Goal: Task Accomplishment & Management: Use online tool/utility

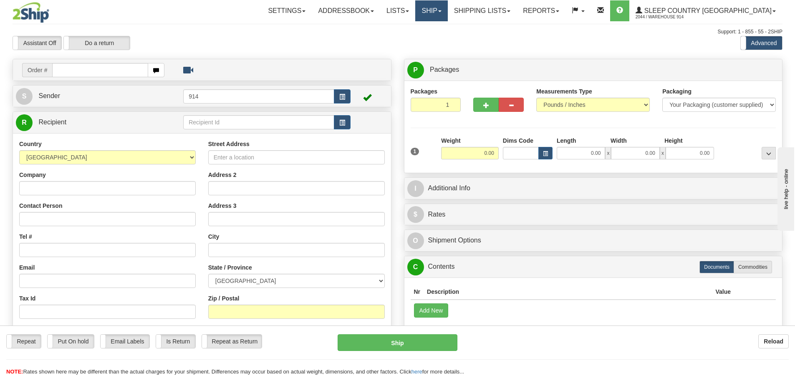
click at [447, 10] on link "Ship" at bounding box center [431, 10] width 32 height 21
click at [439, 40] on span "OnHold / Order Queue" at bounding box center [409, 40] width 59 height 7
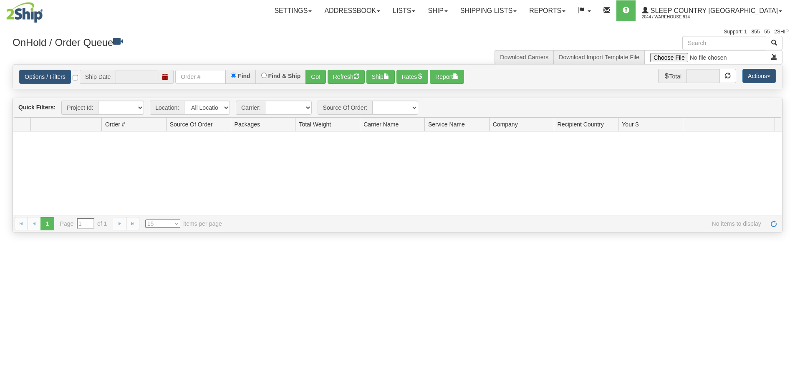
type input "[DATE]"
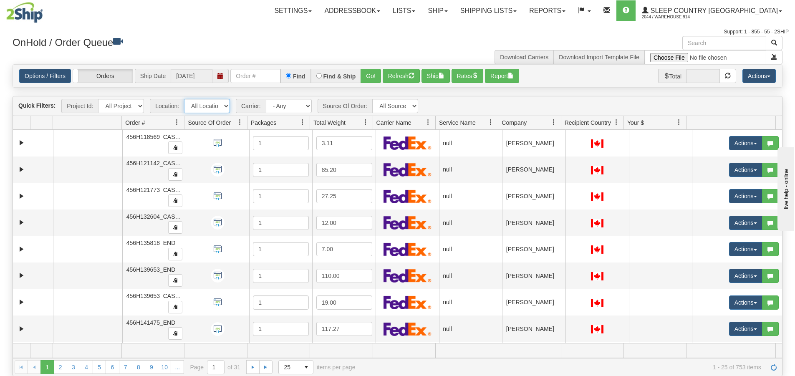
click at [229, 107] on select "All Locations 914 9009 [GEOGRAPHIC_DATA] SLE BEDDN ZINUC" at bounding box center [207, 106] width 46 height 14
select select "7603"
click at [184, 99] on select "All Locations 914 9009 [GEOGRAPHIC_DATA] SLE BEDDN ZINUC" at bounding box center [207, 106] width 46 height 14
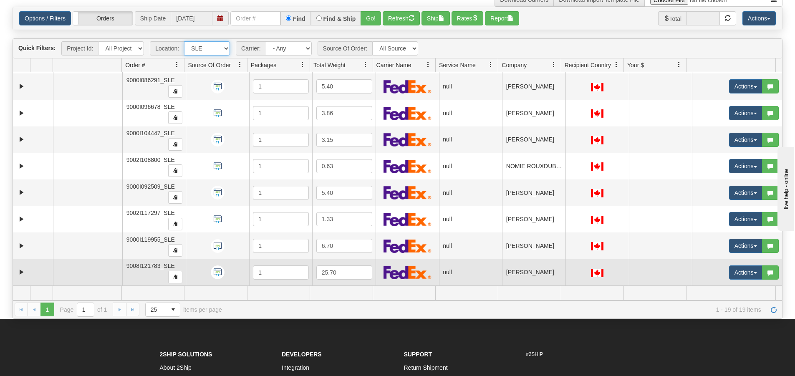
scroll to position [6, 0]
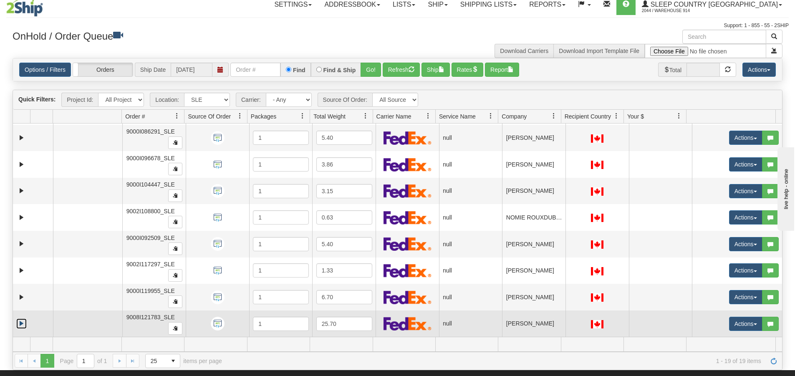
click at [24, 322] on link "Expand" at bounding box center [21, 323] width 10 height 10
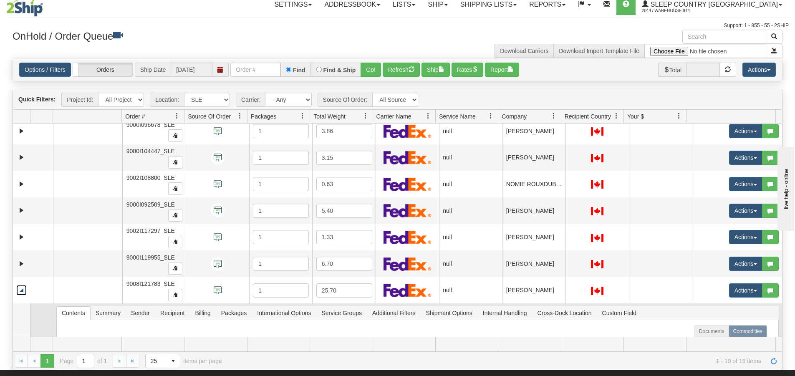
scroll to position [374, 0]
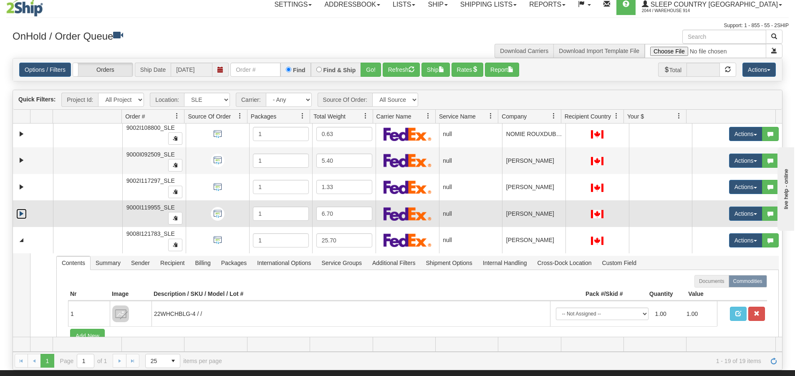
click at [24, 212] on link "Expand" at bounding box center [21, 214] width 10 height 10
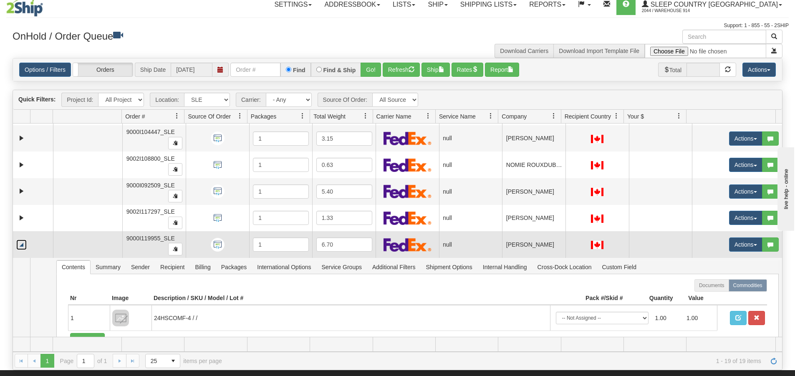
scroll to position [332, 0]
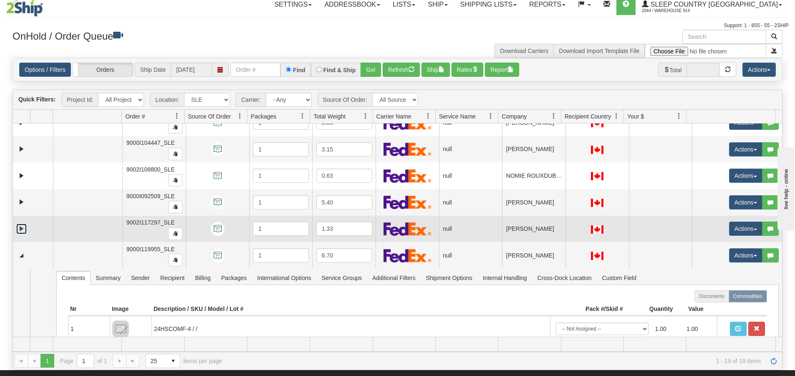
click at [21, 227] on link "Expand" at bounding box center [21, 229] width 10 height 10
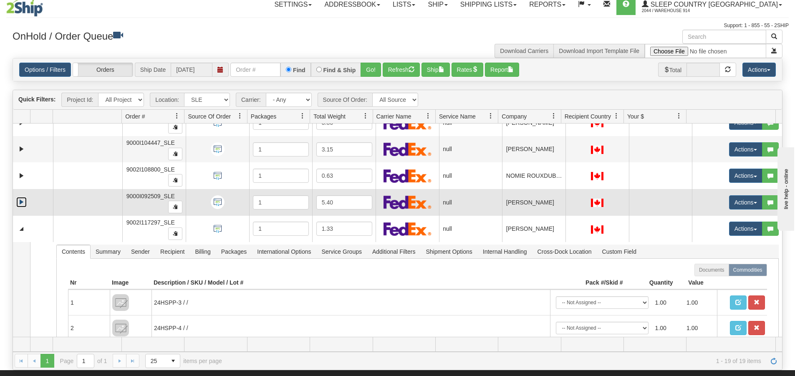
click at [24, 202] on link "Expand" at bounding box center [21, 202] width 10 height 10
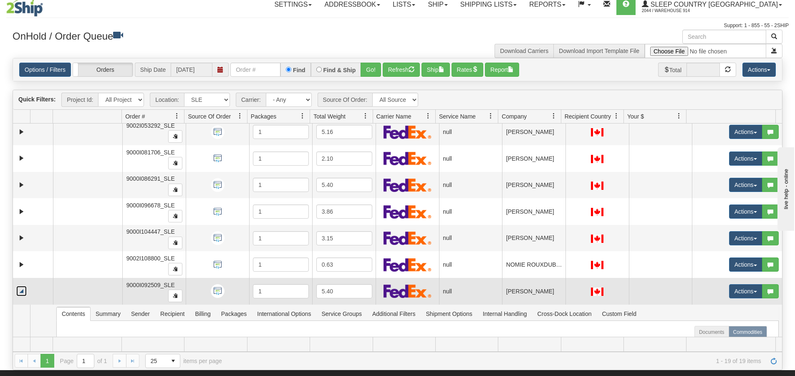
scroll to position [249, 0]
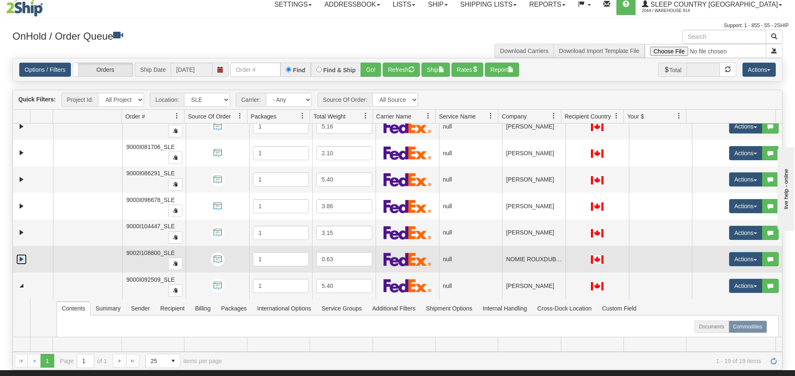
click at [21, 260] on link "Expand" at bounding box center [21, 259] width 10 height 10
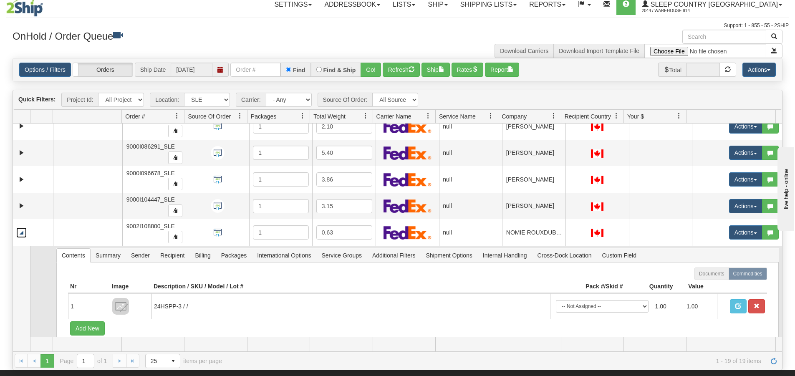
scroll to position [291, 0]
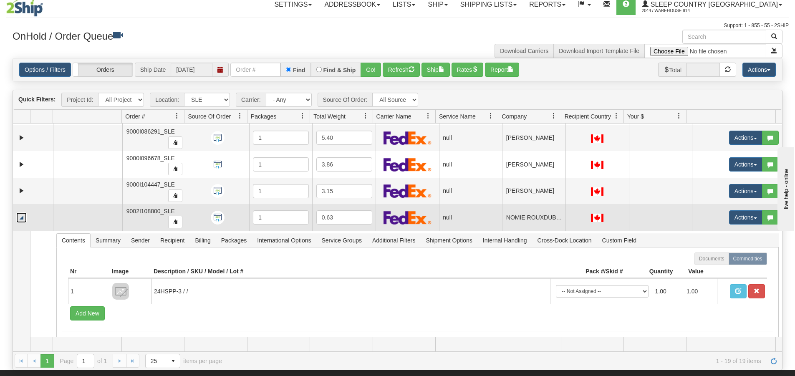
click at [24, 217] on link "Collapse" at bounding box center [21, 217] width 10 height 10
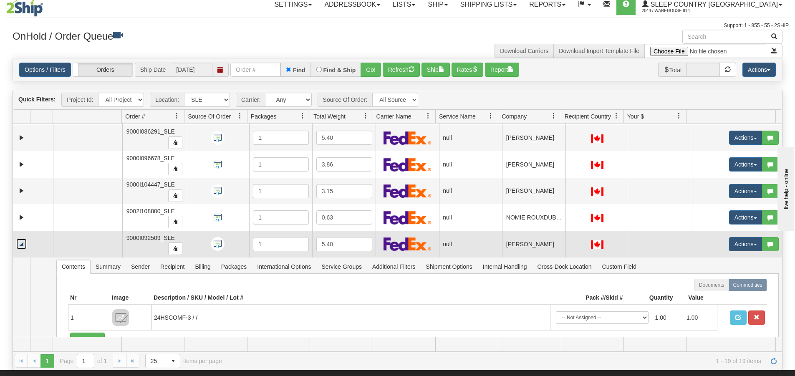
click at [24, 244] on link "Collapse" at bounding box center [21, 244] width 10 height 10
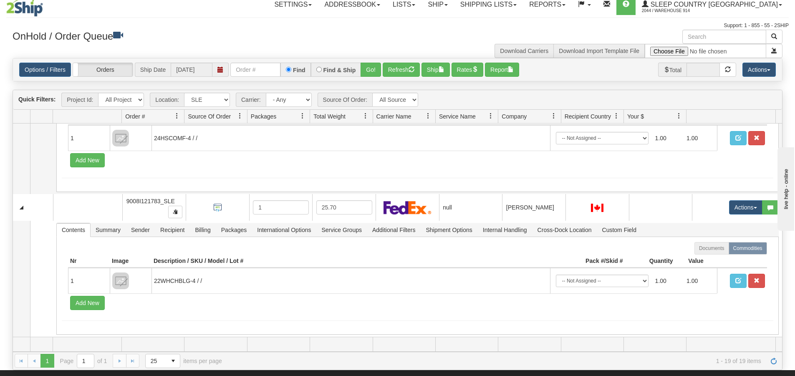
scroll to position [666, 0]
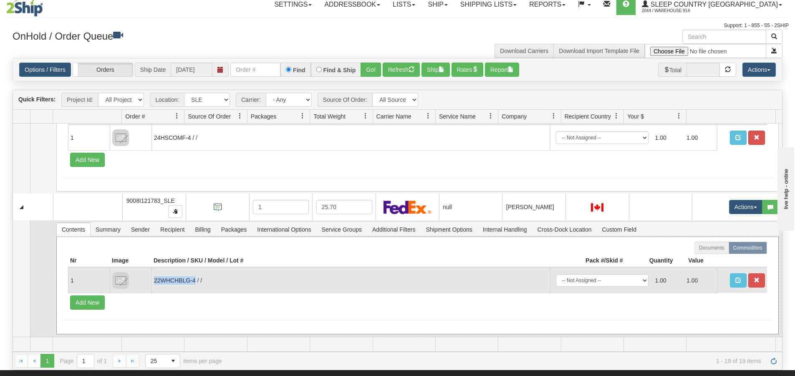
drag, startPoint x: 154, startPoint y: 279, endPoint x: 194, endPoint y: 281, distance: 40.9
click at [194, 281] on td "22WHCHBLG-4 / /" at bounding box center [350, 279] width 398 height 25
copy td "22WHCHBLG-4"
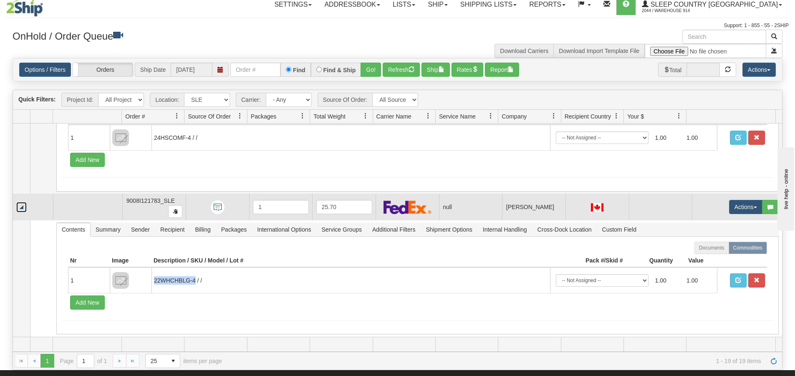
click at [19, 206] on link "Collapse" at bounding box center [21, 207] width 10 height 10
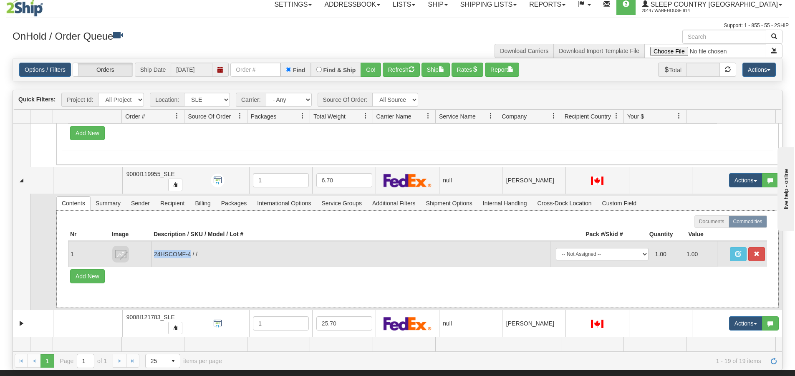
drag, startPoint x: 154, startPoint y: 252, endPoint x: 189, endPoint y: 254, distance: 35.1
click at [189, 254] on td "24HSCOMF-4 / /" at bounding box center [350, 253] width 398 height 25
copy td "24HSCOMF-4"
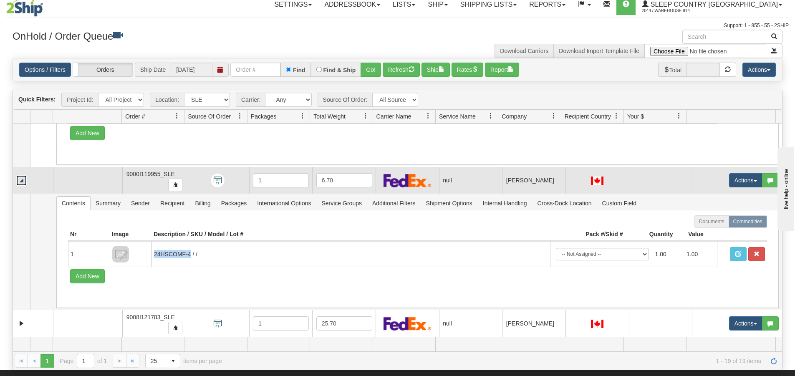
click at [22, 182] on link "Collapse" at bounding box center [21, 180] width 10 height 10
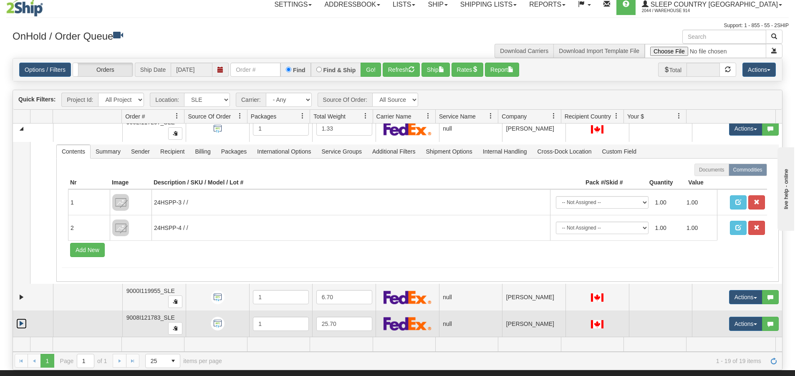
click at [21, 324] on link "Expand" at bounding box center [21, 323] width 10 height 10
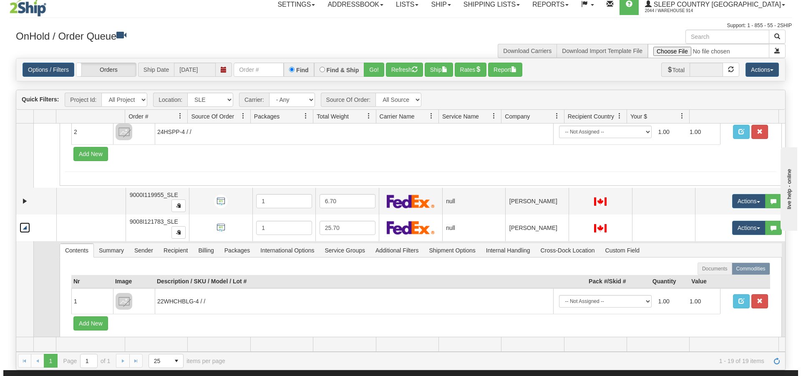
scroll to position [549, 0]
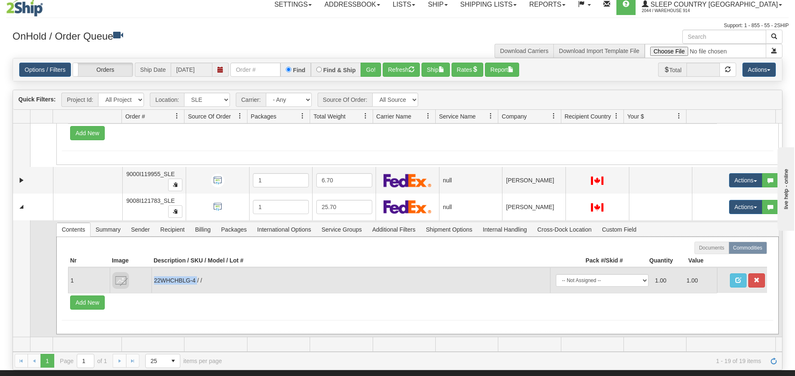
drag, startPoint x: 154, startPoint y: 281, endPoint x: 196, endPoint y: 280, distance: 42.6
click at [196, 280] on td "22WHCHBLG-4 / /" at bounding box center [350, 279] width 398 height 25
click at [151, 269] on td "22WHCHBLG-4 / /" at bounding box center [350, 279] width 398 height 25
click at [154, 279] on td "22WHCHBLG-4 / /" at bounding box center [350, 279] width 398 height 25
drag, startPoint x: 154, startPoint y: 279, endPoint x: 194, endPoint y: 280, distance: 40.5
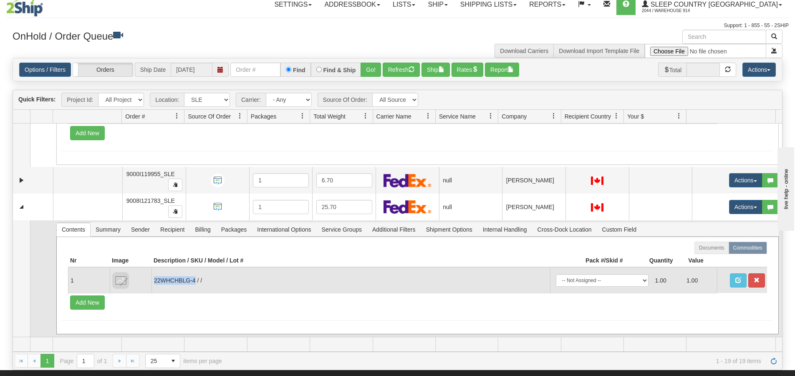
click at [194, 280] on td "22WHCHBLG-4 / /" at bounding box center [350, 279] width 398 height 25
copy td "22WHCHBLG-4"
click at [638, 279] on select "-- Not Assigned -- Package 1" at bounding box center [602, 280] width 93 height 13
select select "0"
click at [556, 274] on select "-- Not Assigned -- Package 1" at bounding box center [602, 280] width 93 height 13
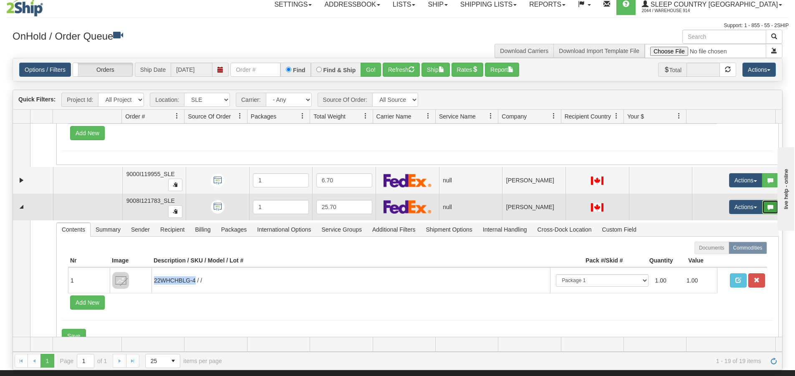
click at [767, 207] on button "button" at bounding box center [770, 207] width 17 height 14
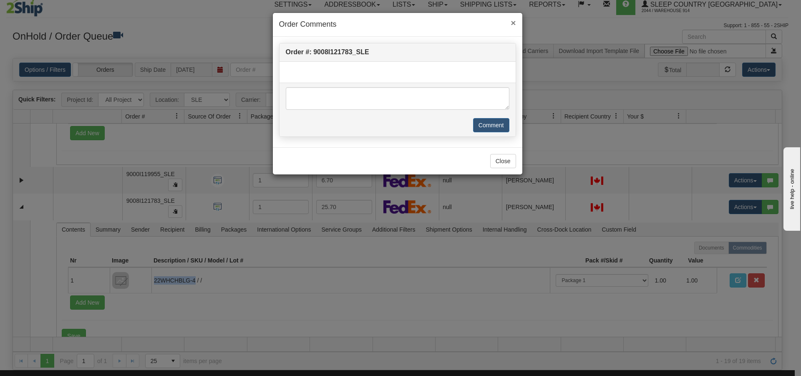
click at [513, 20] on span "×" at bounding box center [513, 23] width 5 height 10
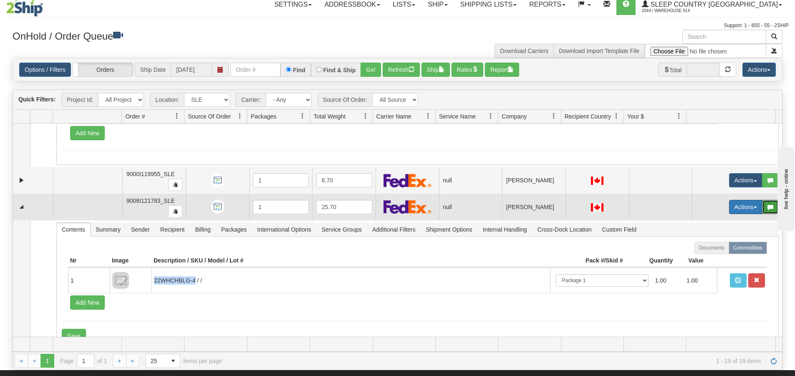
click at [753, 207] on span "button" at bounding box center [754, 207] width 3 height 2
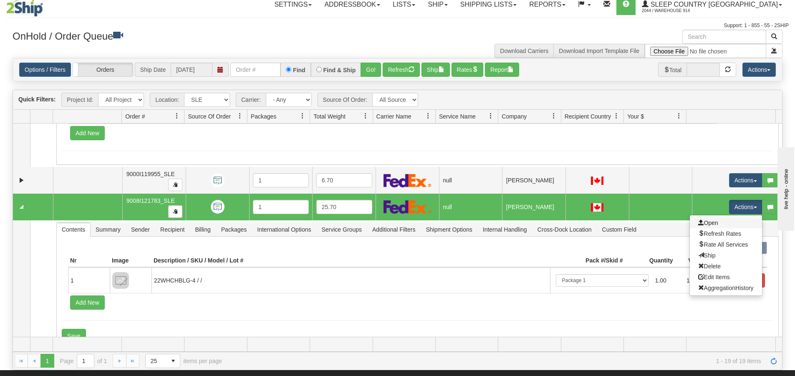
click at [725, 224] on link "Open" at bounding box center [726, 222] width 72 height 11
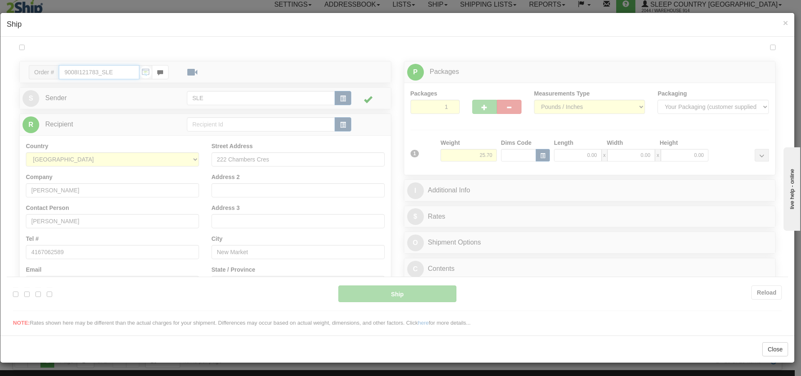
scroll to position [0, 0]
type input "15:01"
type input "16:00"
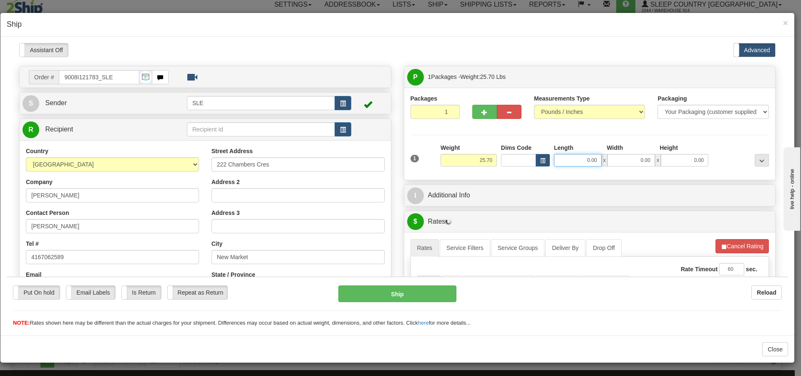
click at [584, 162] on input "0.00" at bounding box center [578, 160] width 48 height 13
type input "20.50"
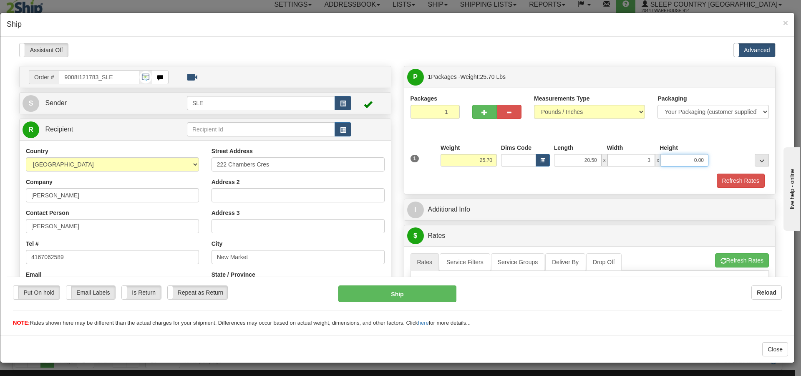
type input "3.00"
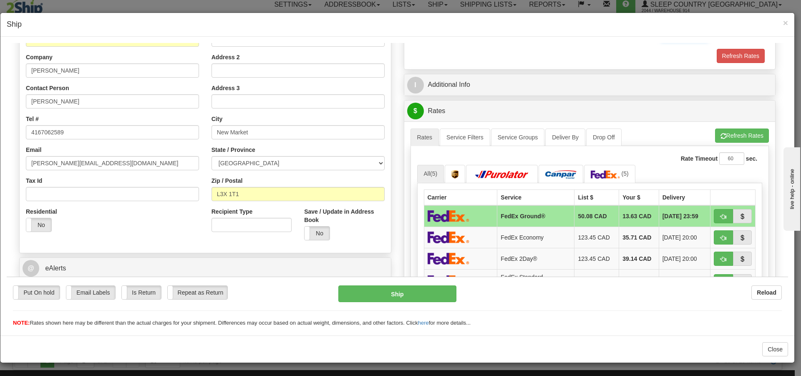
scroll to position [125, 0]
type input "63.25"
click at [726, 139] on button "Refresh Rates" at bounding box center [742, 135] width 54 height 14
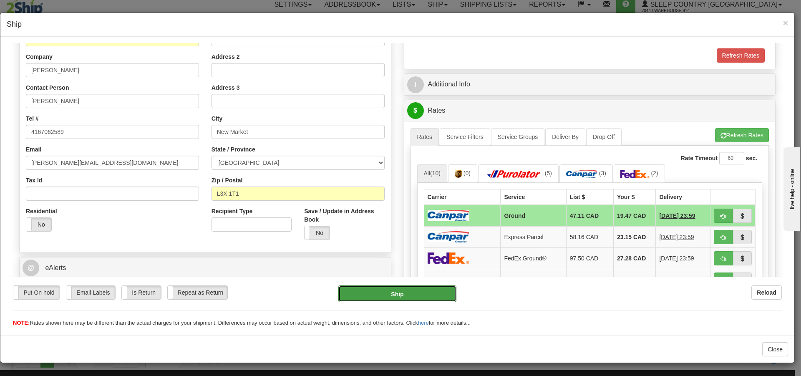
click at [416, 292] on button "Ship" at bounding box center [397, 293] width 118 height 17
type input "1"
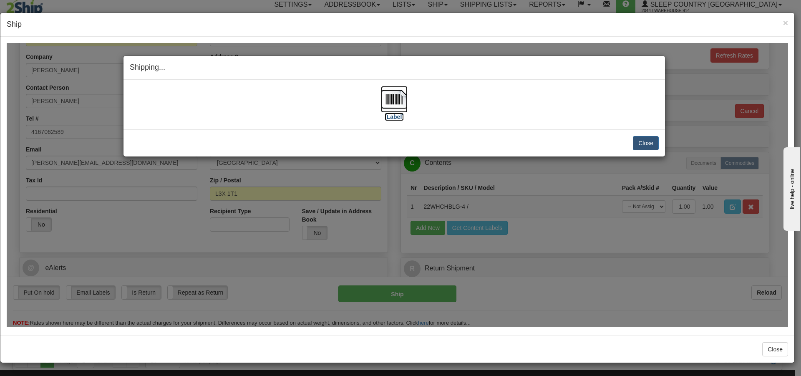
click at [398, 118] on label "[Label]" at bounding box center [394, 116] width 19 height 8
click at [652, 141] on button "Close" at bounding box center [646, 143] width 26 height 14
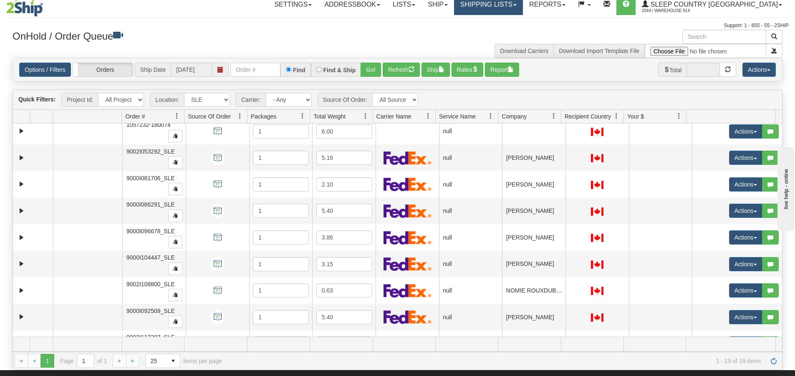
scroll to position [99, 0]
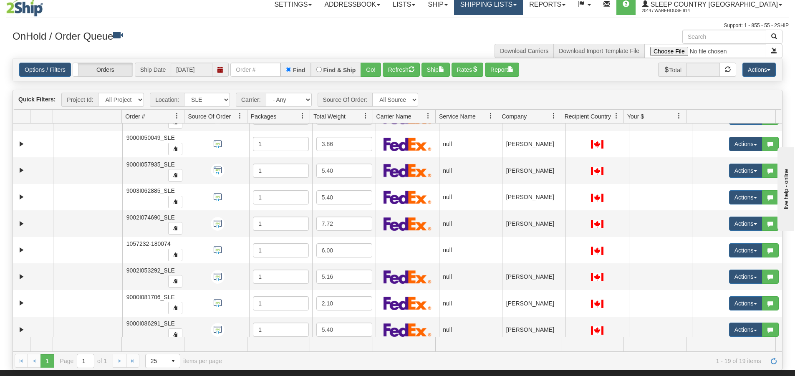
click at [523, 5] on link "Shipping lists" at bounding box center [488, 4] width 69 height 21
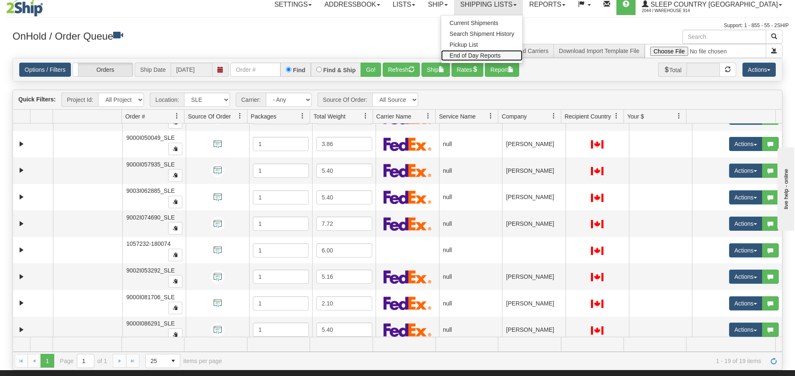
click at [500, 56] on span "End of Day Reports" at bounding box center [474, 55] width 51 height 7
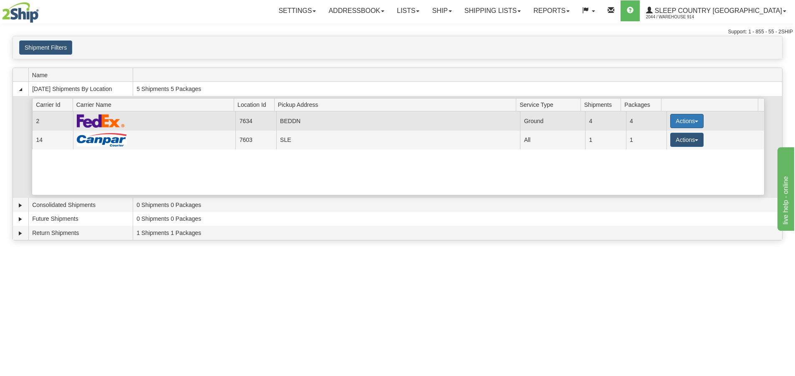
click at [694, 120] on button "Actions" at bounding box center [686, 121] width 33 height 14
click at [670, 149] on link "Close" at bounding box center [669, 147] width 67 height 11
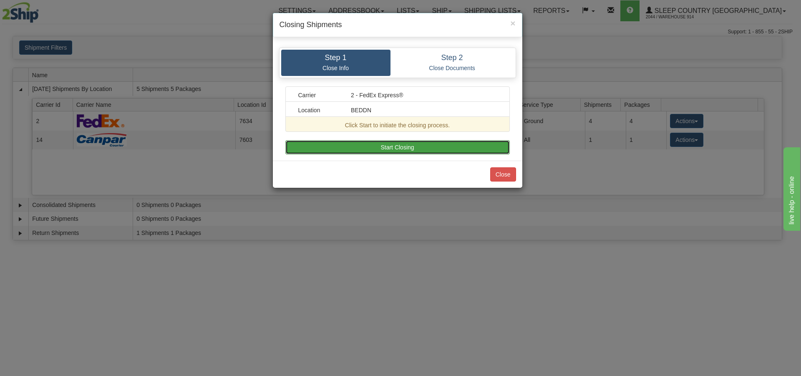
click at [381, 146] on button "Start Closing" at bounding box center [397, 147] width 224 height 14
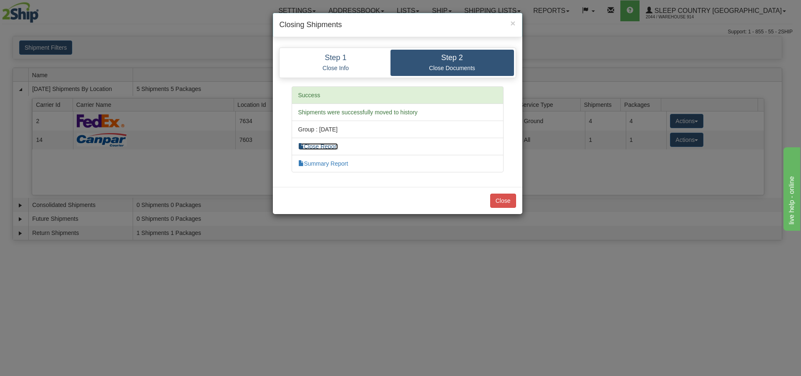
click at [335, 147] on link "Close Report" at bounding box center [318, 146] width 40 height 7
click at [508, 202] on button "Close" at bounding box center [503, 201] width 26 height 14
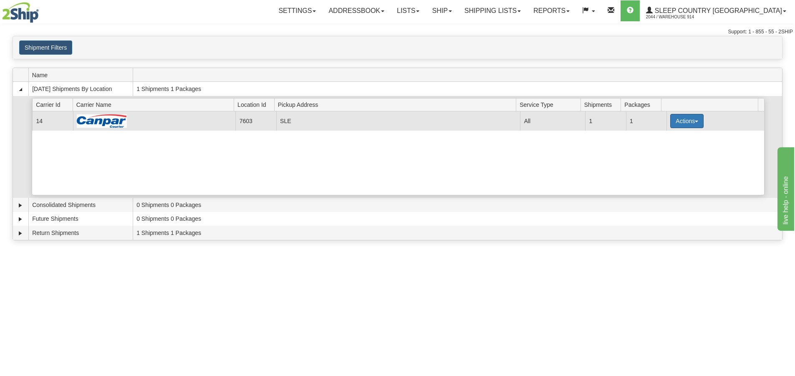
click at [695, 121] on span "button" at bounding box center [696, 122] width 3 height 2
click at [671, 157] on link "Pickup" at bounding box center [669, 158] width 67 height 11
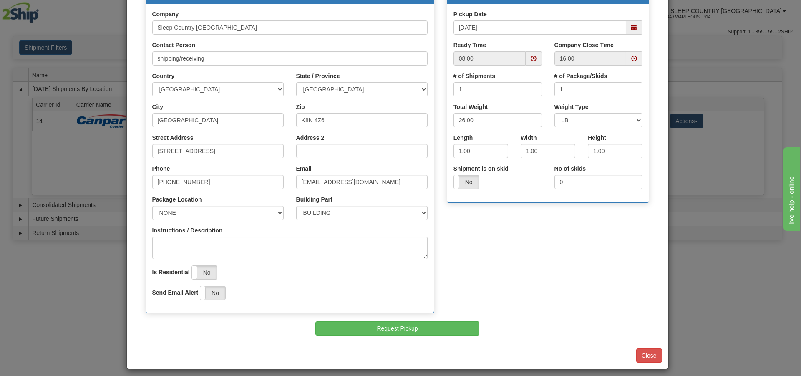
scroll to position [105, 0]
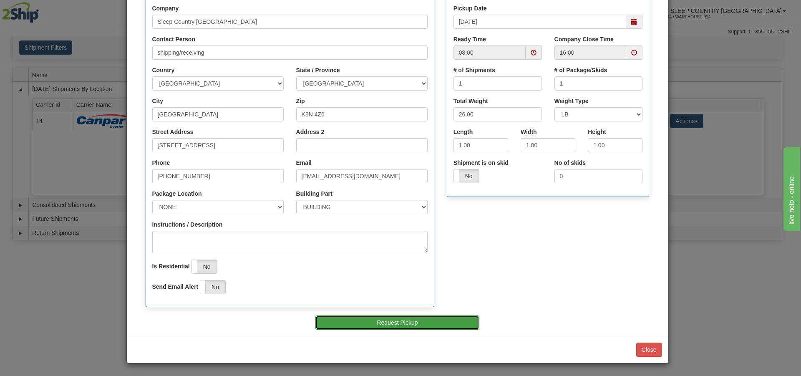
click at [419, 319] on button "Request Pickup" at bounding box center [397, 322] width 164 height 14
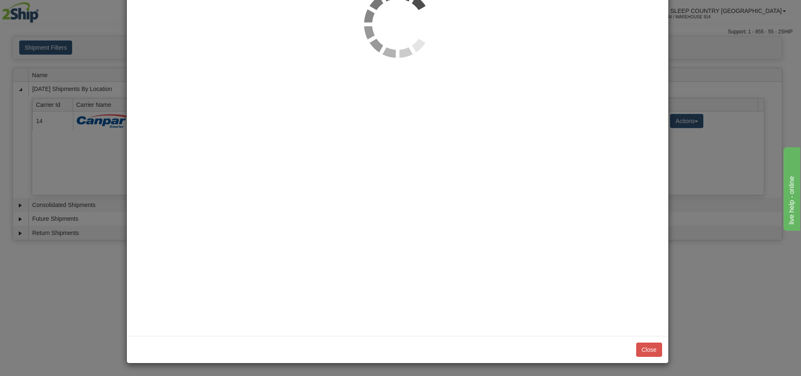
scroll to position [0, 0]
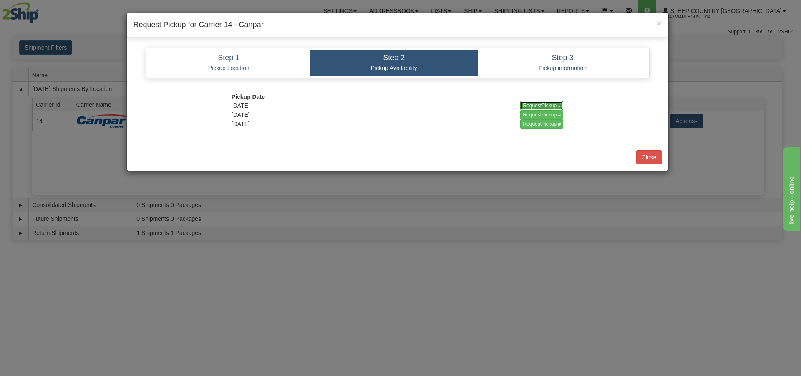
click at [534, 104] on input "RequestPickup #" at bounding box center [541, 105] width 43 height 9
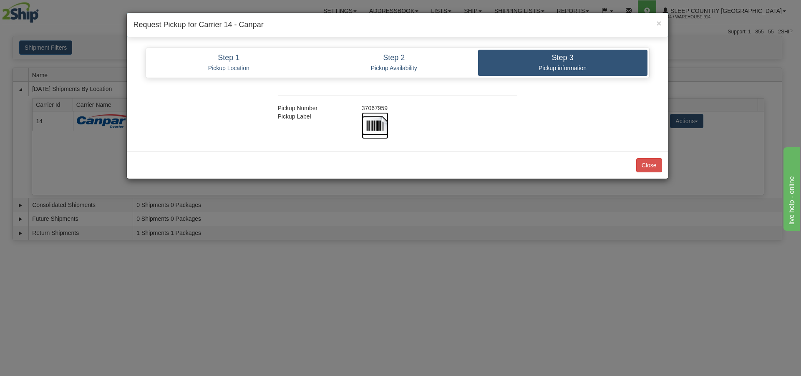
click at [373, 123] on img at bounding box center [375, 125] width 27 height 27
click at [649, 165] on button "Close" at bounding box center [649, 165] width 26 height 14
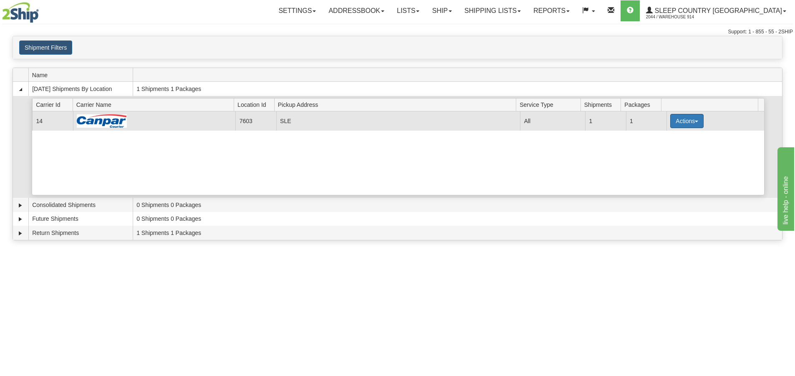
click at [695, 121] on button "Actions" at bounding box center [686, 121] width 33 height 14
click at [664, 149] on span "Close" at bounding box center [653, 147] width 19 height 6
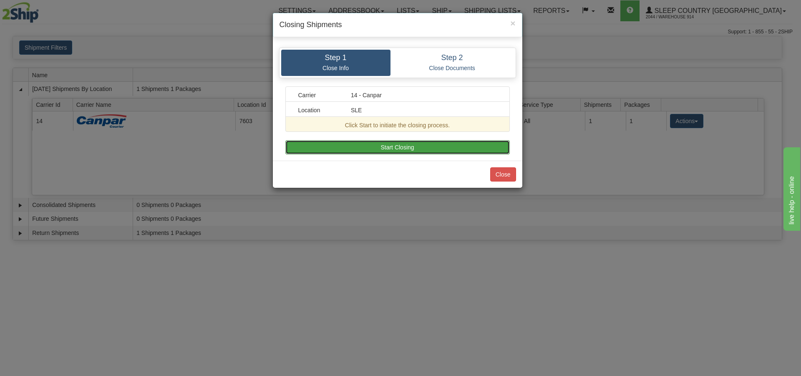
click at [402, 147] on button "Start Closing" at bounding box center [397, 147] width 224 height 14
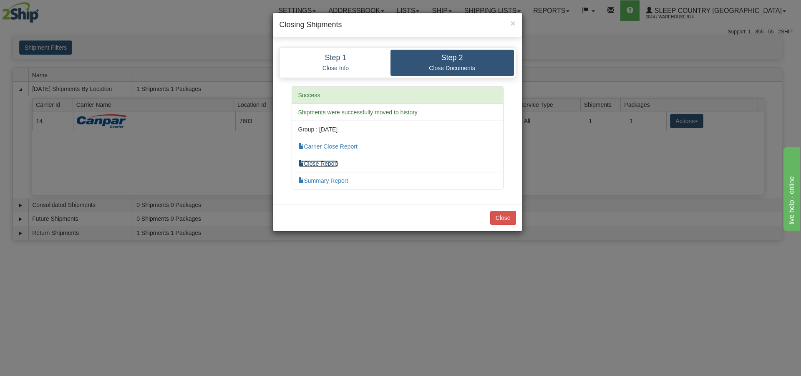
click at [331, 163] on link "Close Report" at bounding box center [318, 163] width 40 height 7
